Goal: Transaction & Acquisition: Purchase product/service

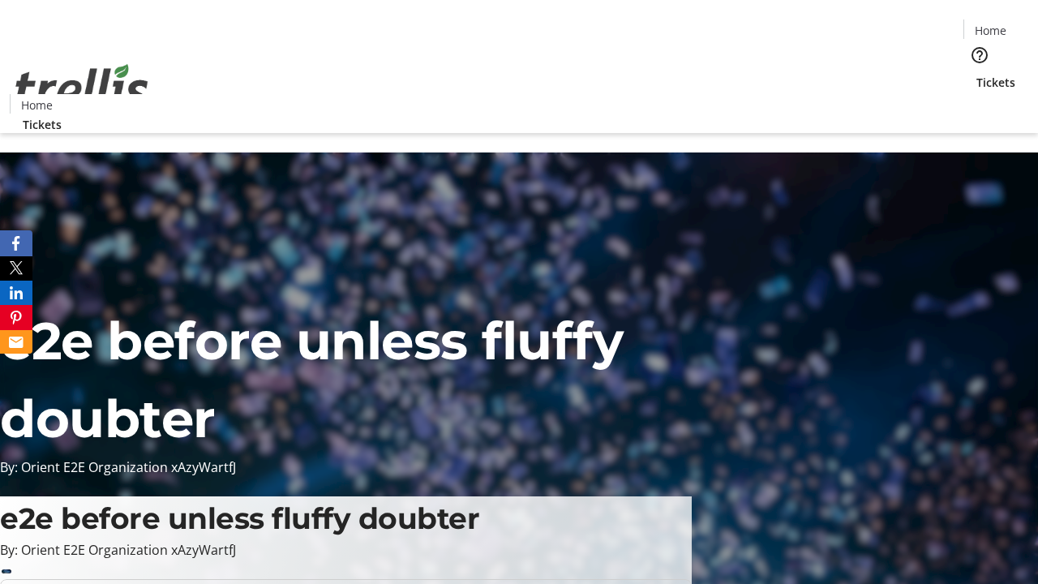
click at [977, 74] on span "Tickets" at bounding box center [996, 82] width 39 height 17
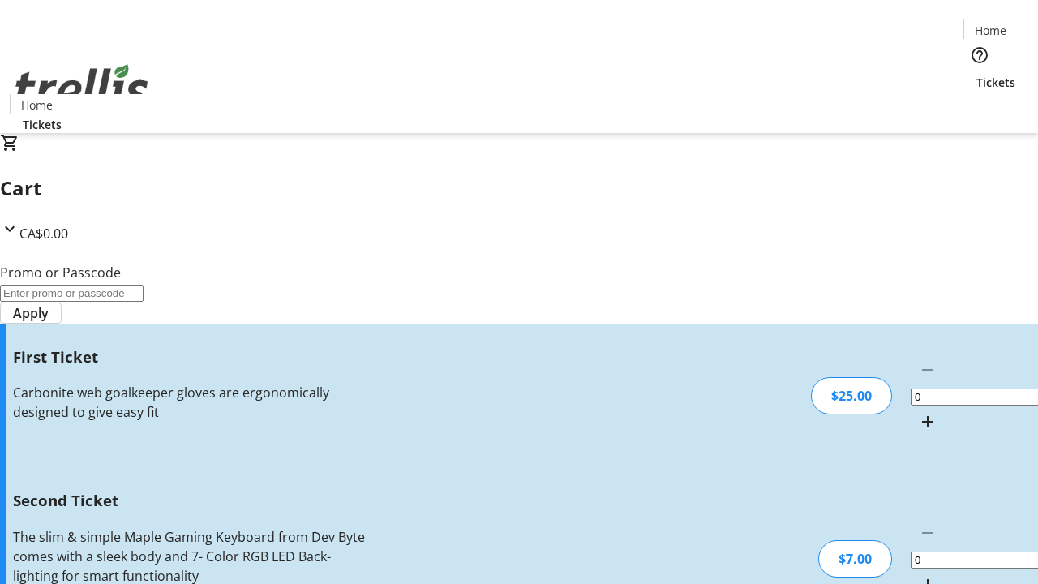
click at [918, 412] on mat-icon "Increment by one" at bounding box center [927, 421] width 19 height 19
type input "1"
click at [918, 575] on mat-icon "Increment by one" at bounding box center [927, 584] width 19 height 19
type input "2"
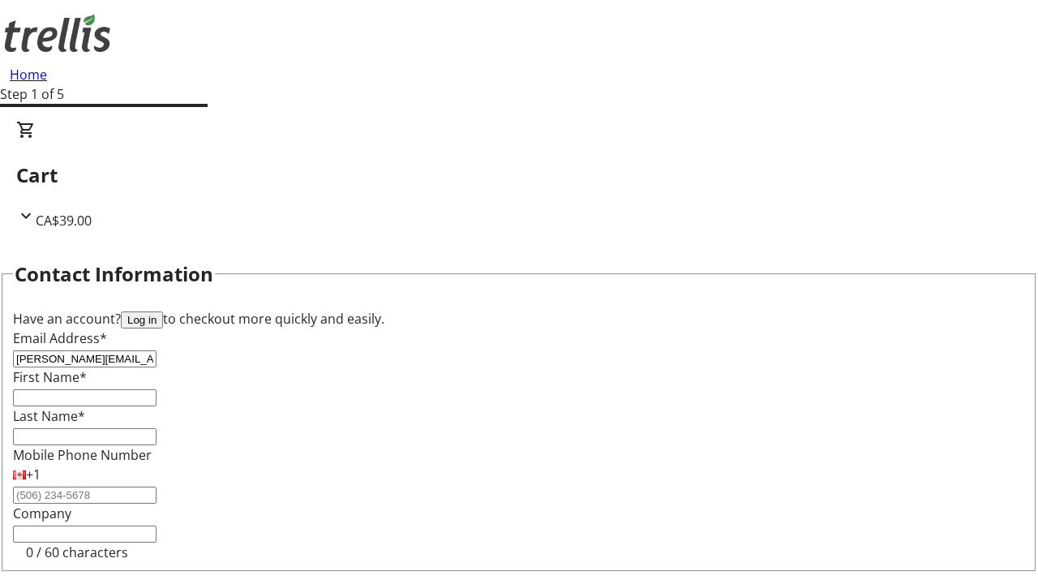
type input "[PERSON_NAME][EMAIL_ADDRESS][DOMAIN_NAME]"
type input "[PERSON_NAME]"
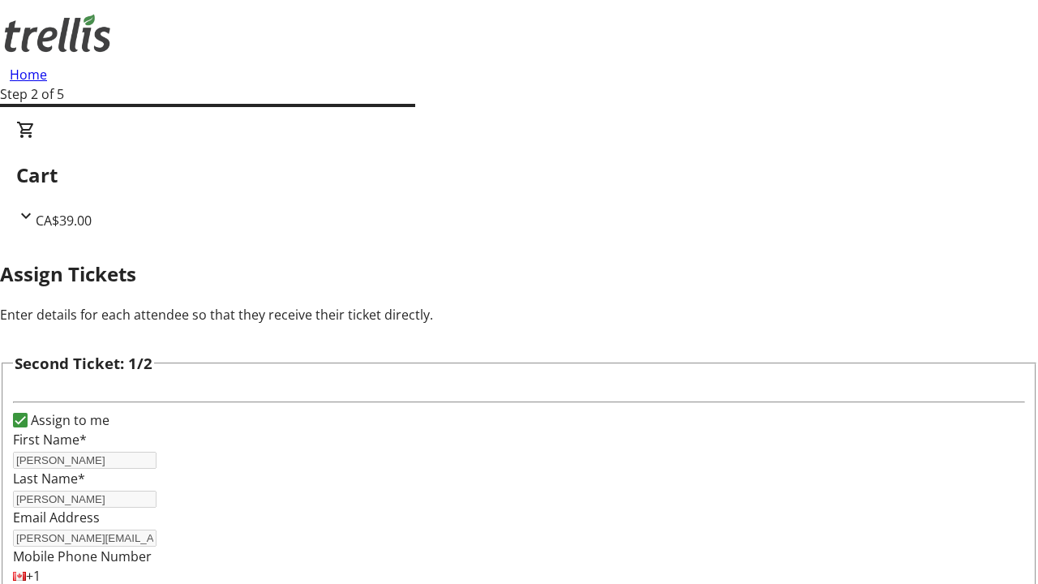
type input "Rashad"
type input "[PERSON_NAME]"
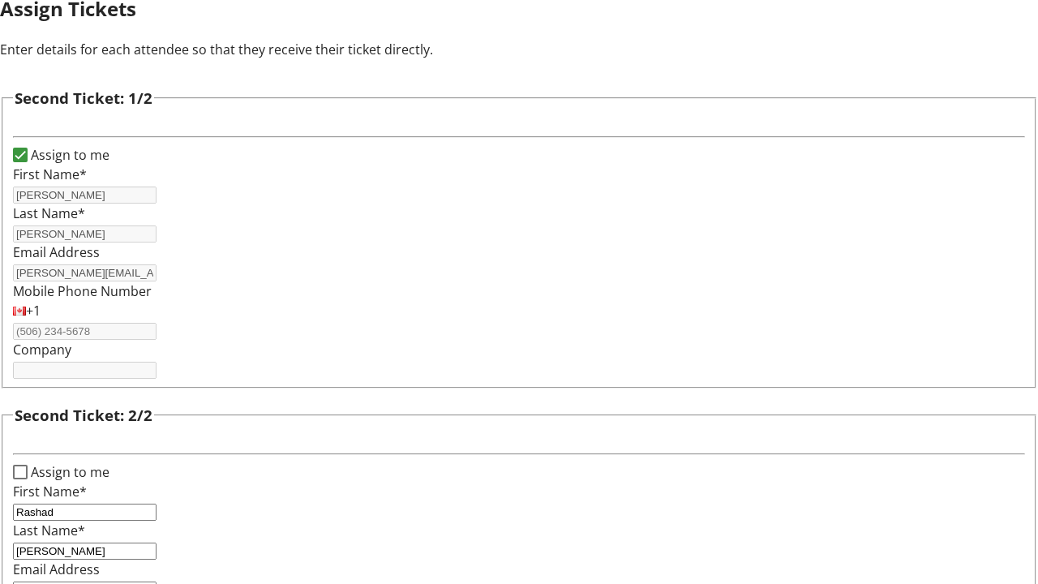
type input "[EMAIL_ADDRESS][DOMAIN_NAME]"
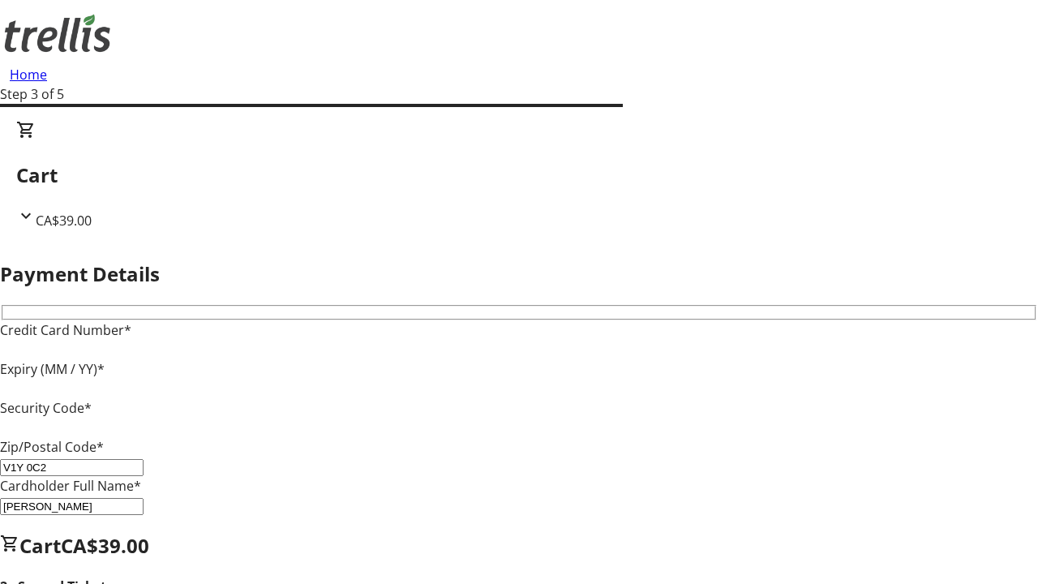
type input "V1Y 0C2"
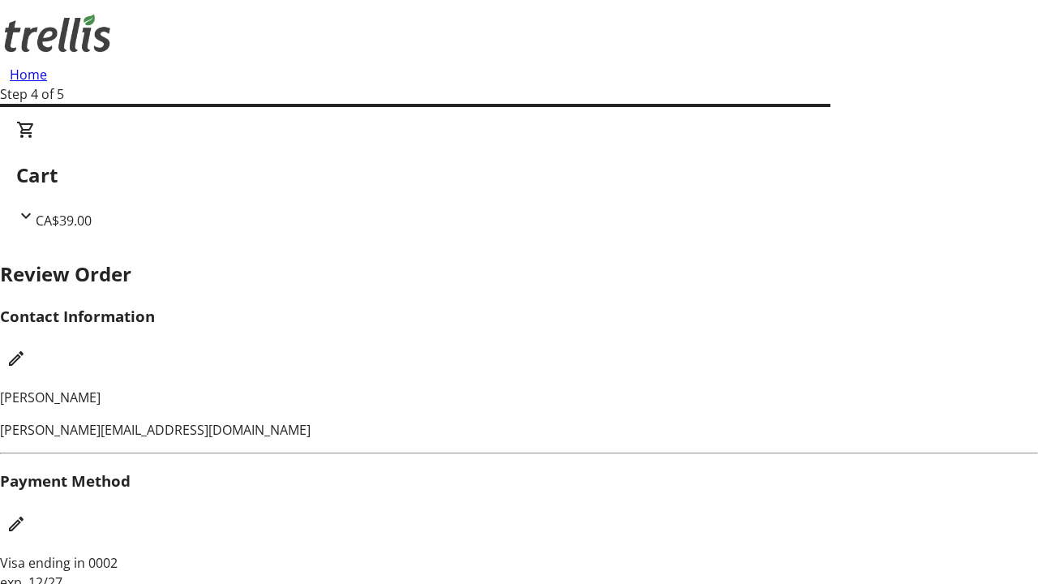
click at [26, 349] on mat-icon "Edit Contact Information" at bounding box center [15, 358] width 19 height 19
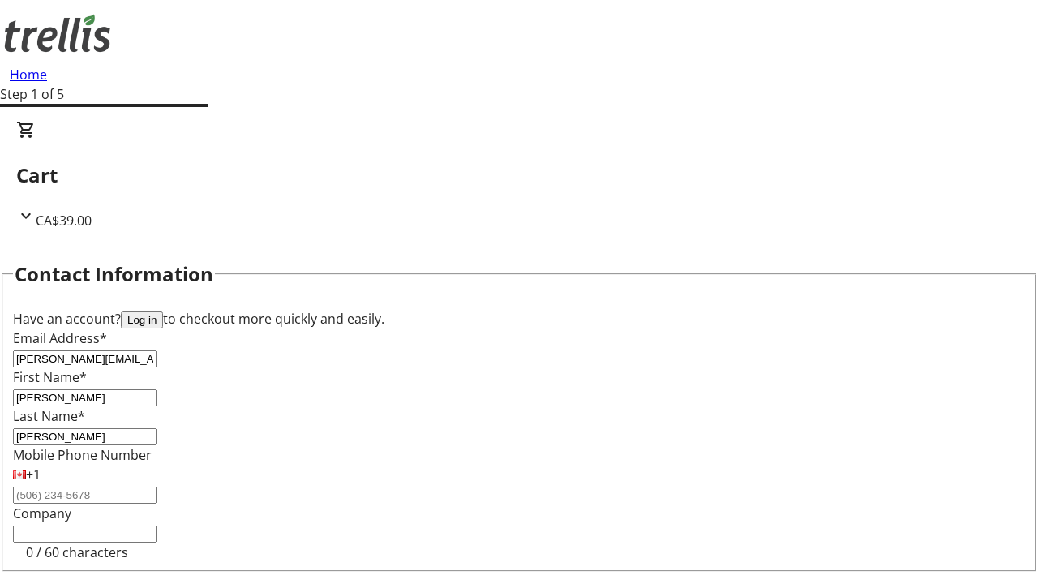
type input "[PERSON_NAME][EMAIL_ADDRESS][DOMAIN_NAME]"
type input "[PERSON_NAME]"
type input "Oberbrunner"
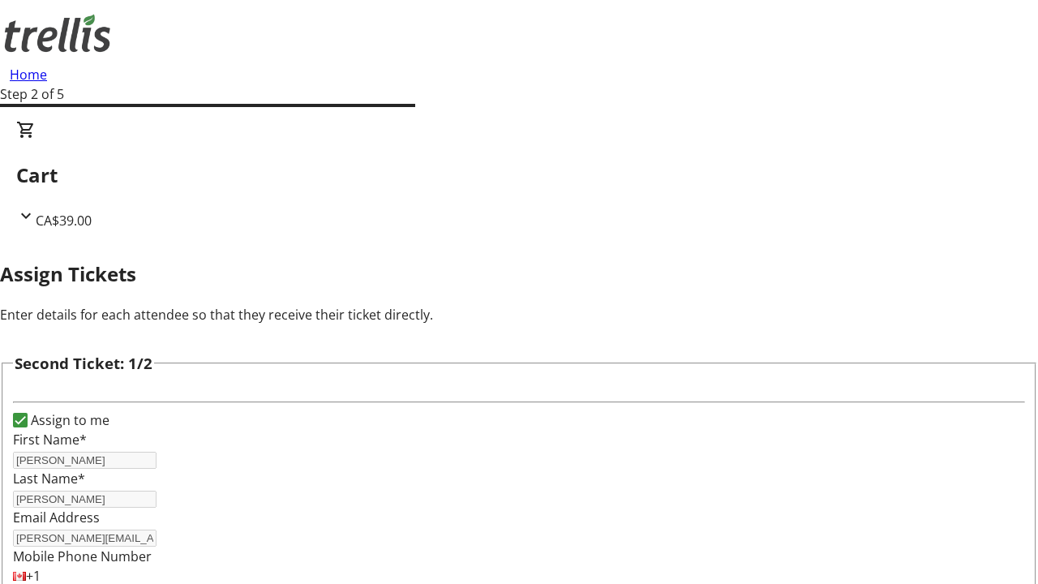
scroll to position [191, 0]
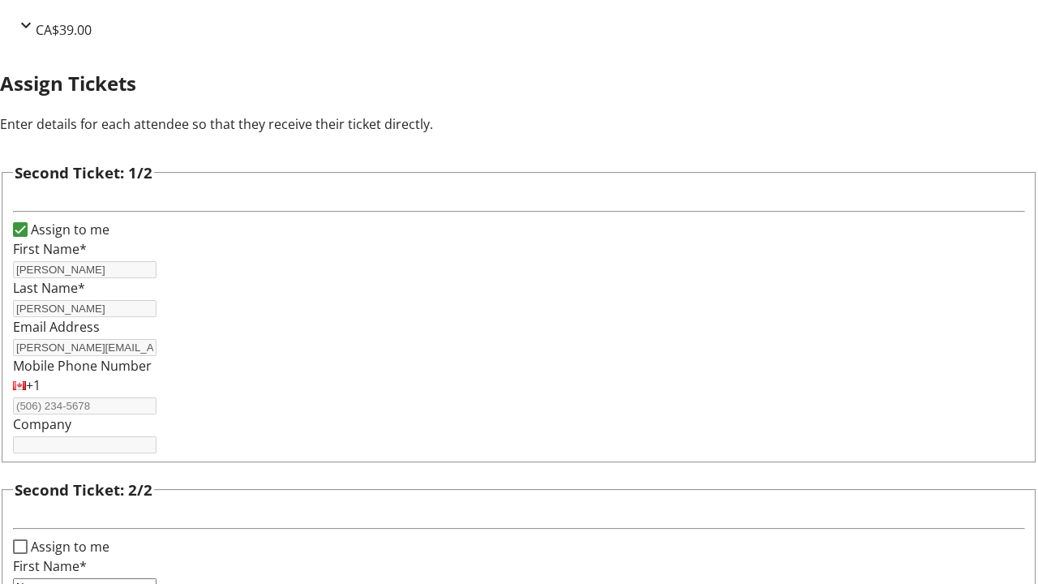
type input "Name"
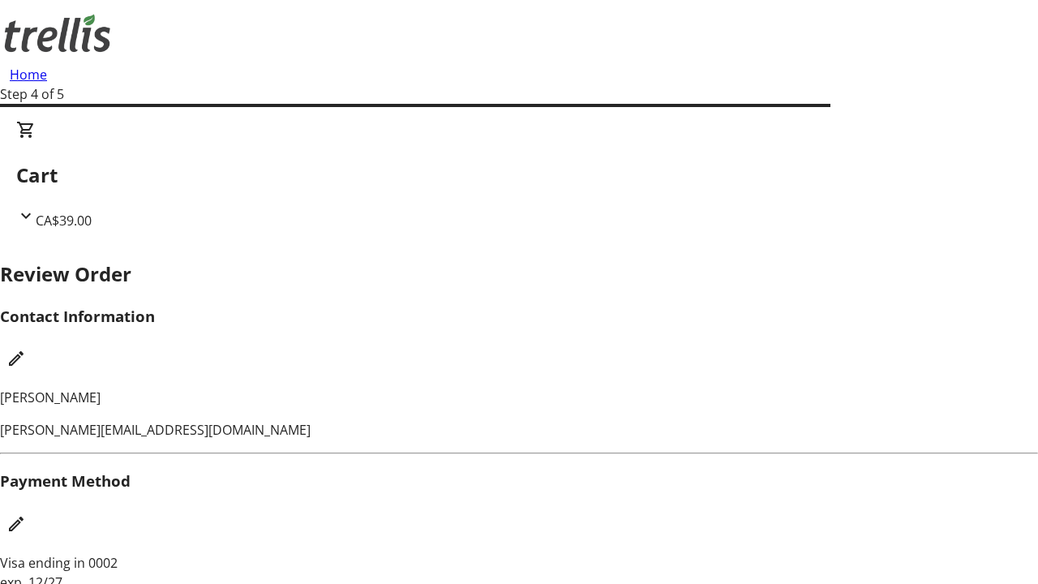
click at [26, 514] on mat-icon "Edit Payment Method" at bounding box center [15, 523] width 19 height 19
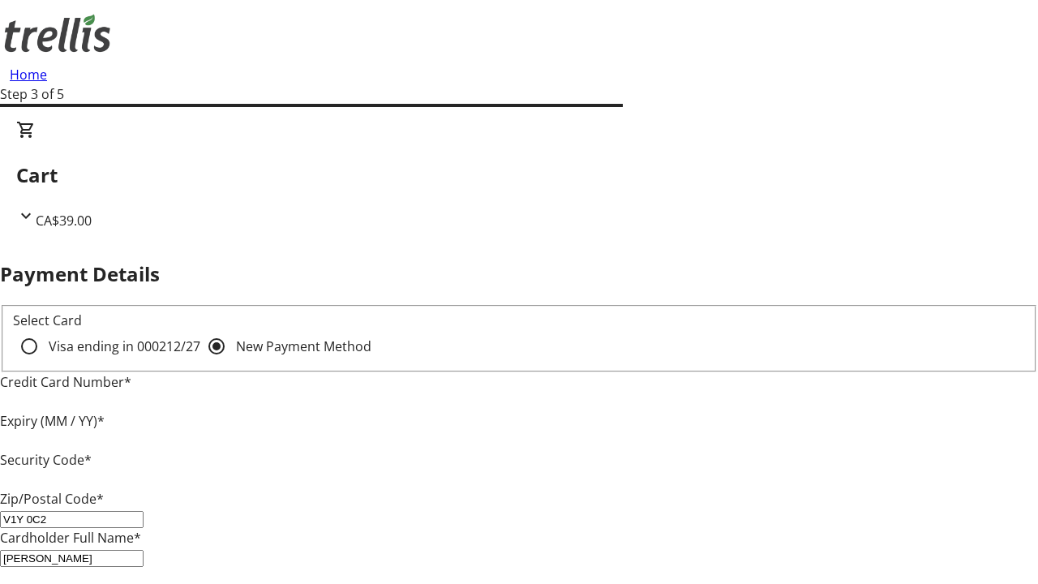
type input "V1Y 0C2"
